Goal: Find specific page/section: Find specific page/section

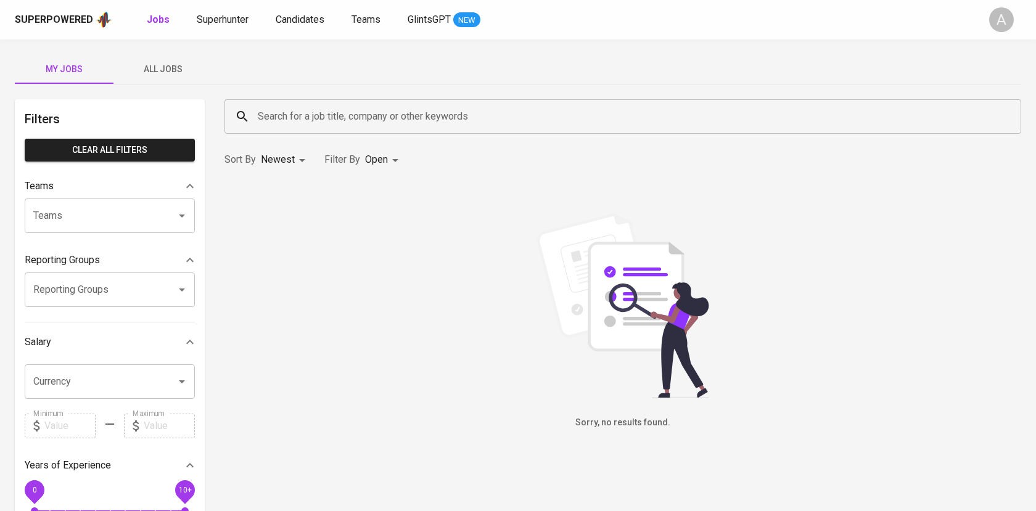
click at [170, 68] on span "All Jobs" at bounding box center [163, 69] width 84 height 15
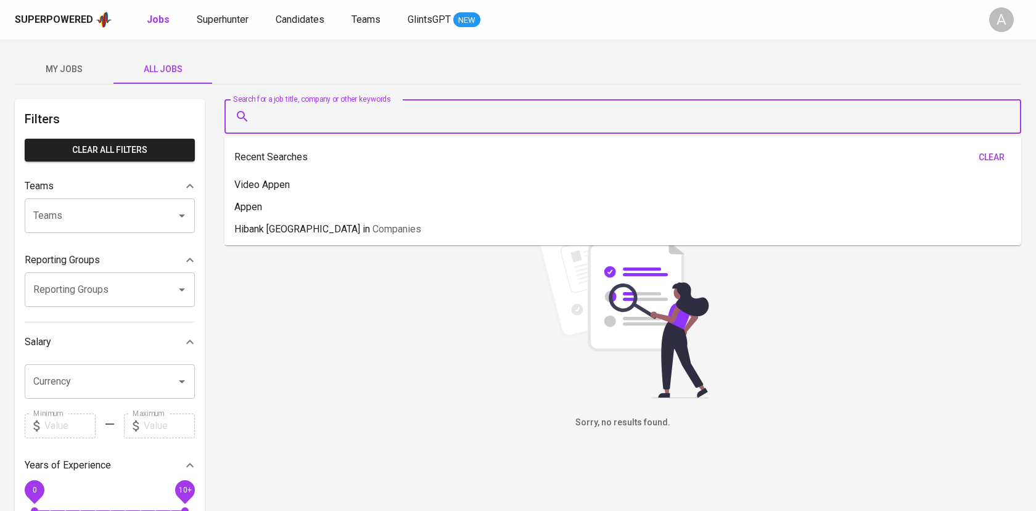
click at [308, 116] on input "Search for a job title, company or other keywords" at bounding box center [626, 116] width 742 height 23
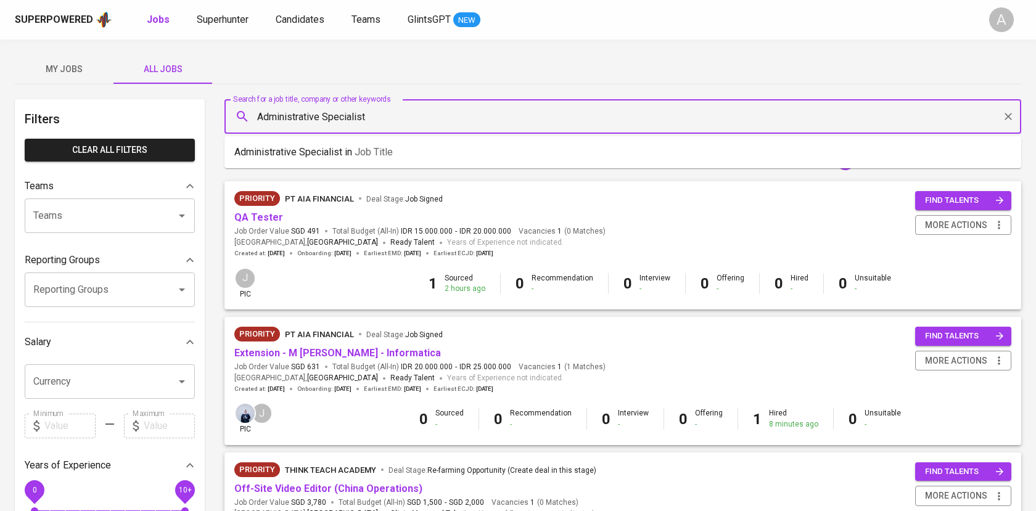
type input "Administrative Specialist"
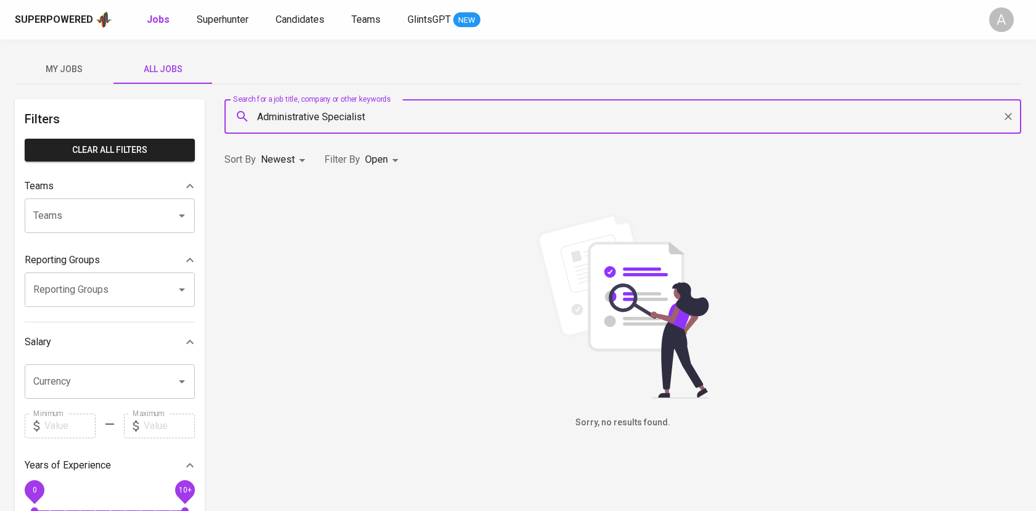
click at [385, 163] on body "Superpowered Jobs Superhunter Candidates Teams GlintsGPT NEW A My Jobs All Jobs…" at bounding box center [518, 420] width 1036 height 841
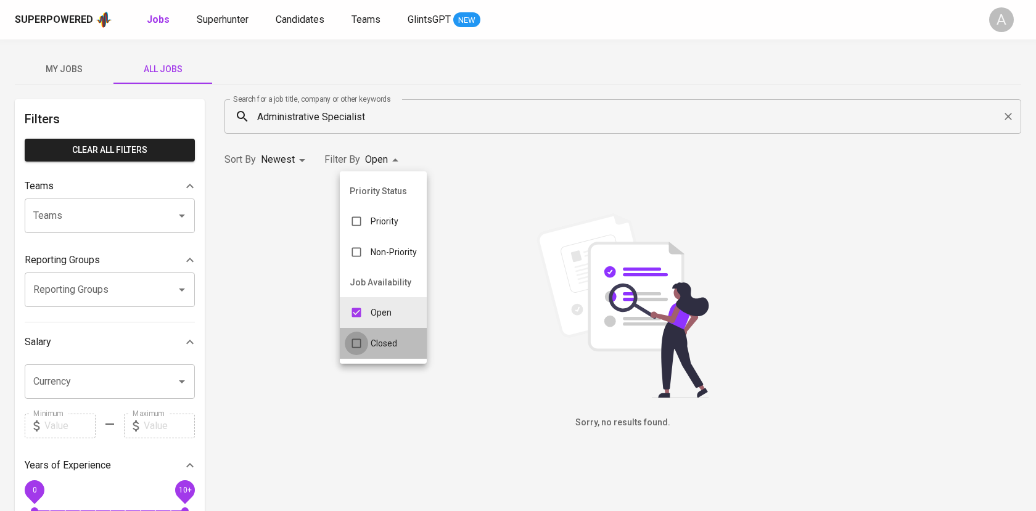
click at [363, 341] on input "checkbox" at bounding box center [356, 343] width 23 height 23
checkbox input "true"
type input "OPEN,CLOSE"
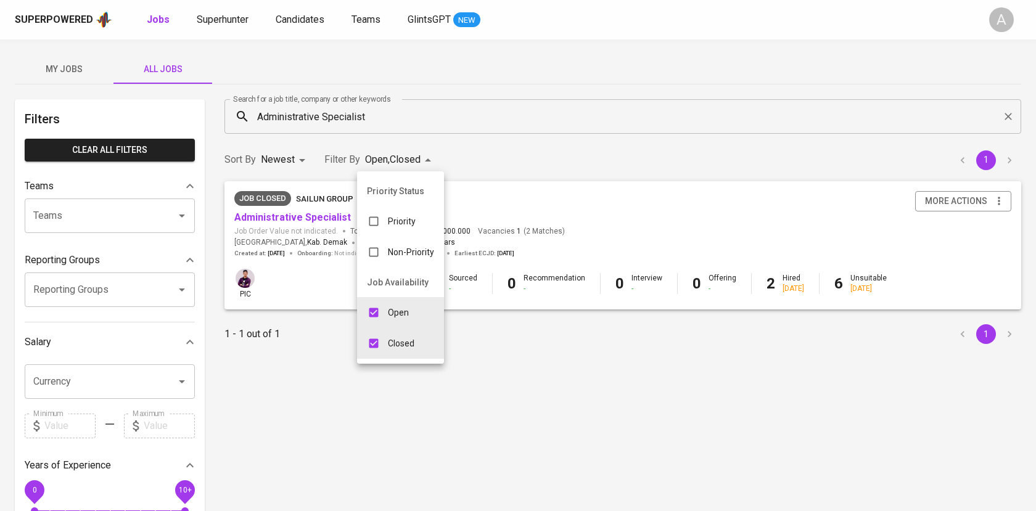
click at [521, 136] on div at bounding box center [518, 255] width 1036 height 511
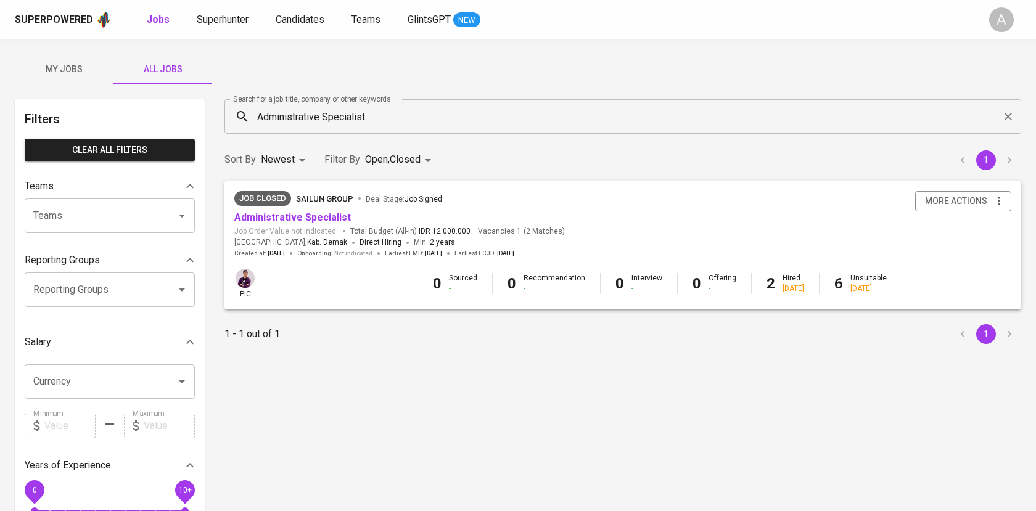
click at [388, 118] on input "Administrative Specialist" at bounding box center [626, 116] width 742 height 23
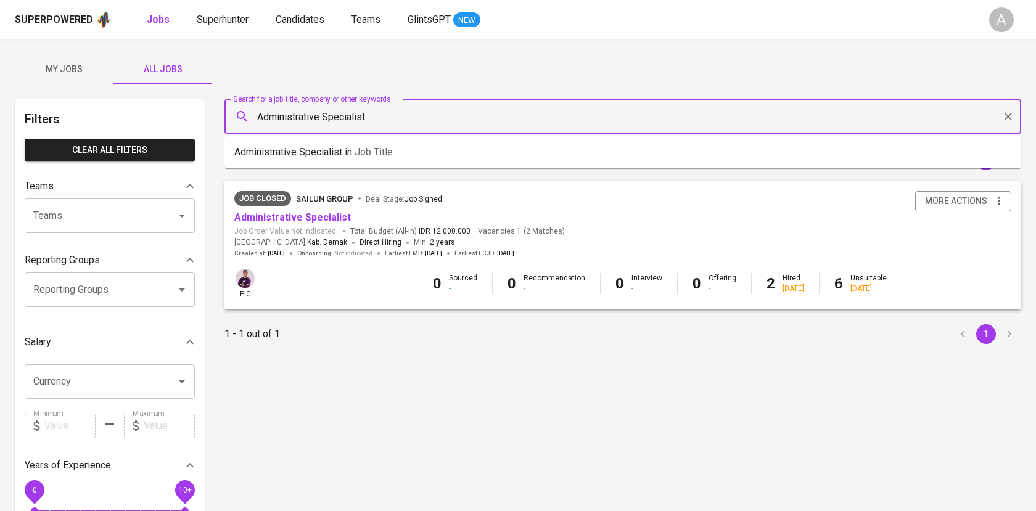
click at [390, 143] on li "Administrative Specialist in Job title" at bounding box center [622, 152] width 796 height 22
